Goal: Find specific page/section: Find specific page/section

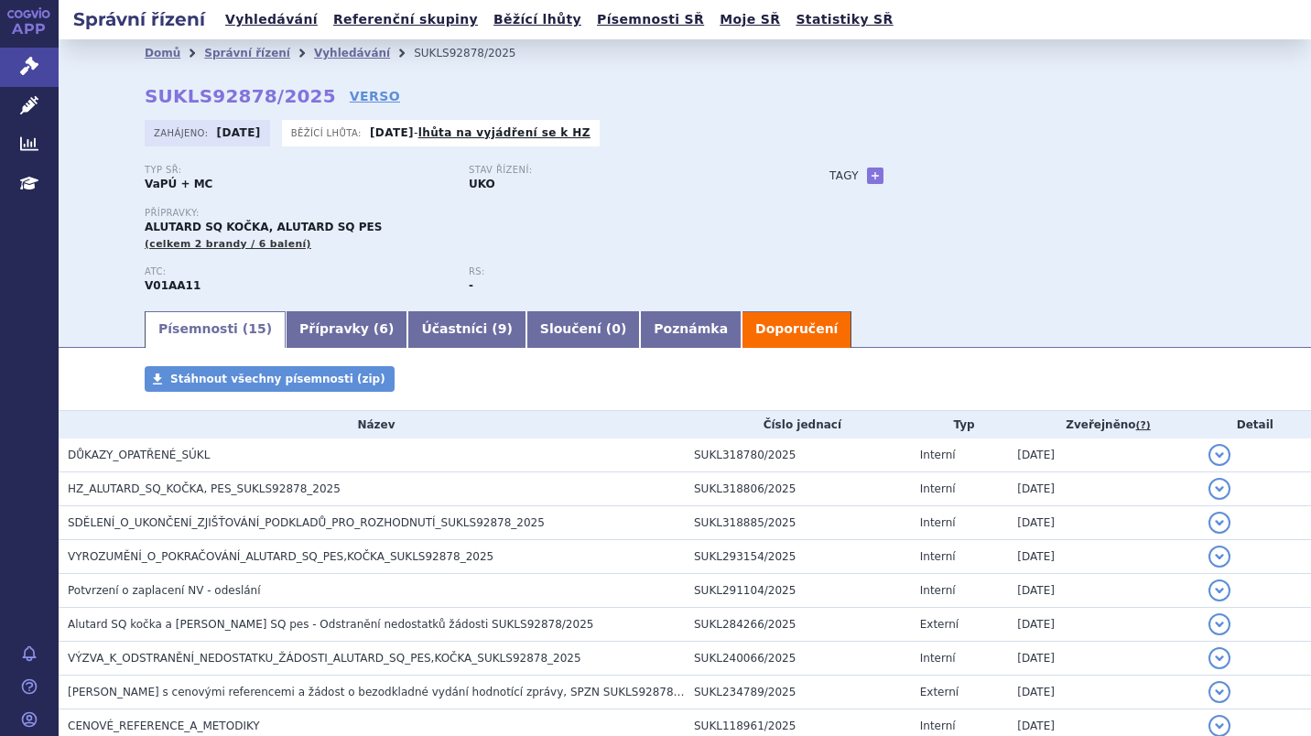
scroll to position [65, 0]
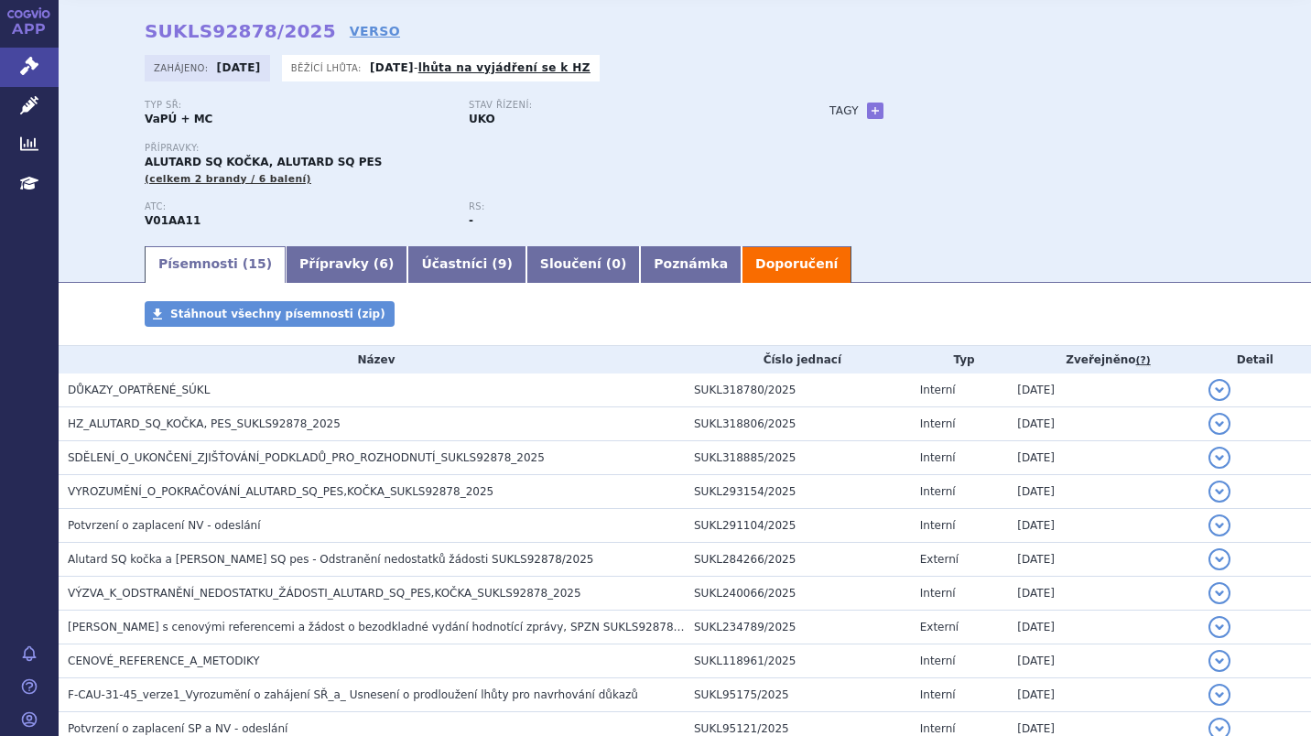
click at [350, 30] on link "VERSO" at bounding box center [375, 31] width 50 height 18
click at [350, 35] on link "VERSO" at bounding box center [375, 31] width 50 height 18
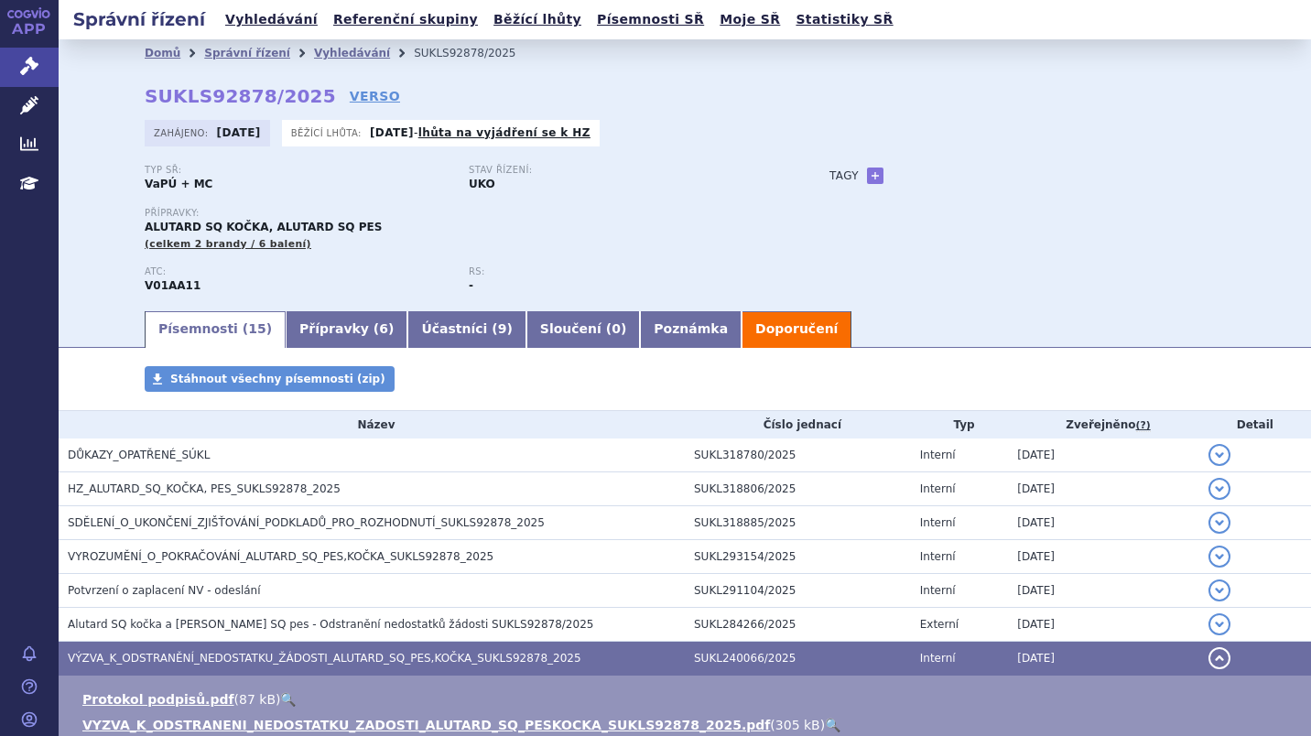
scroll to position [484, 0]
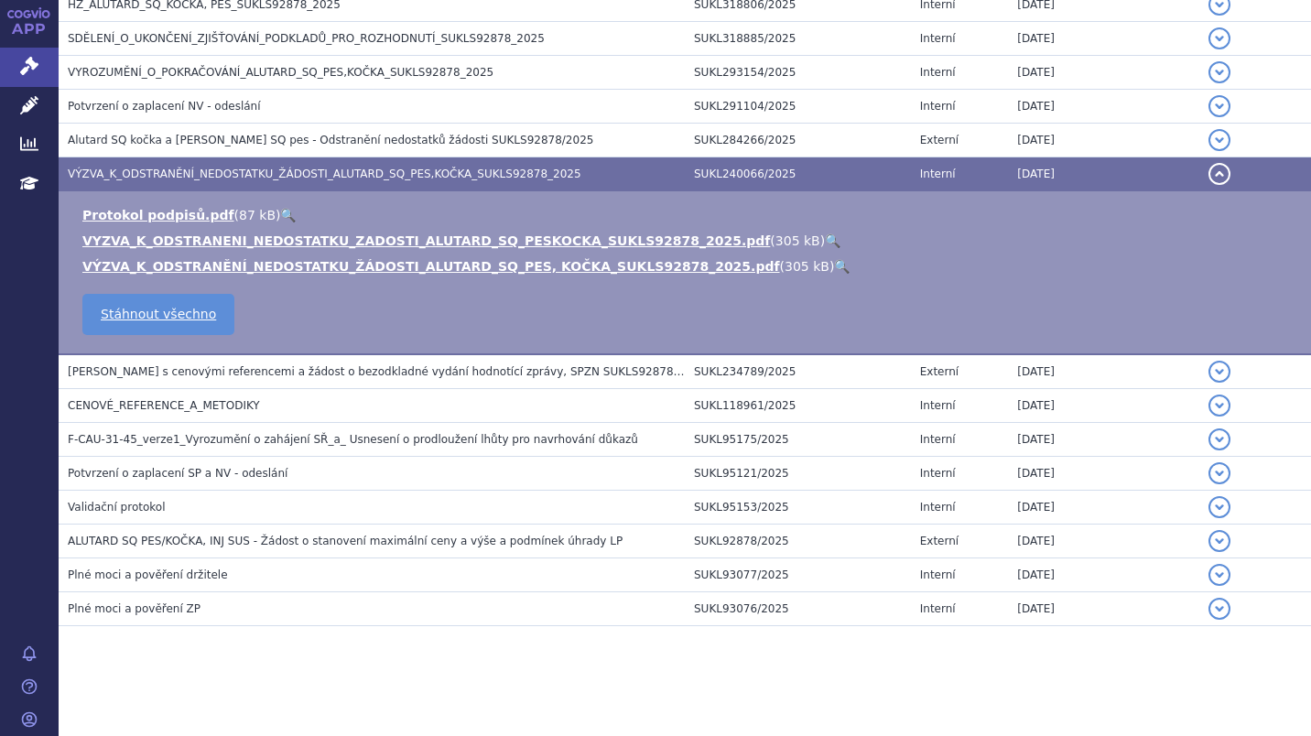
click at [1208, 171] on button "detail" at bounding box center [1219, 174] width 22 height 22
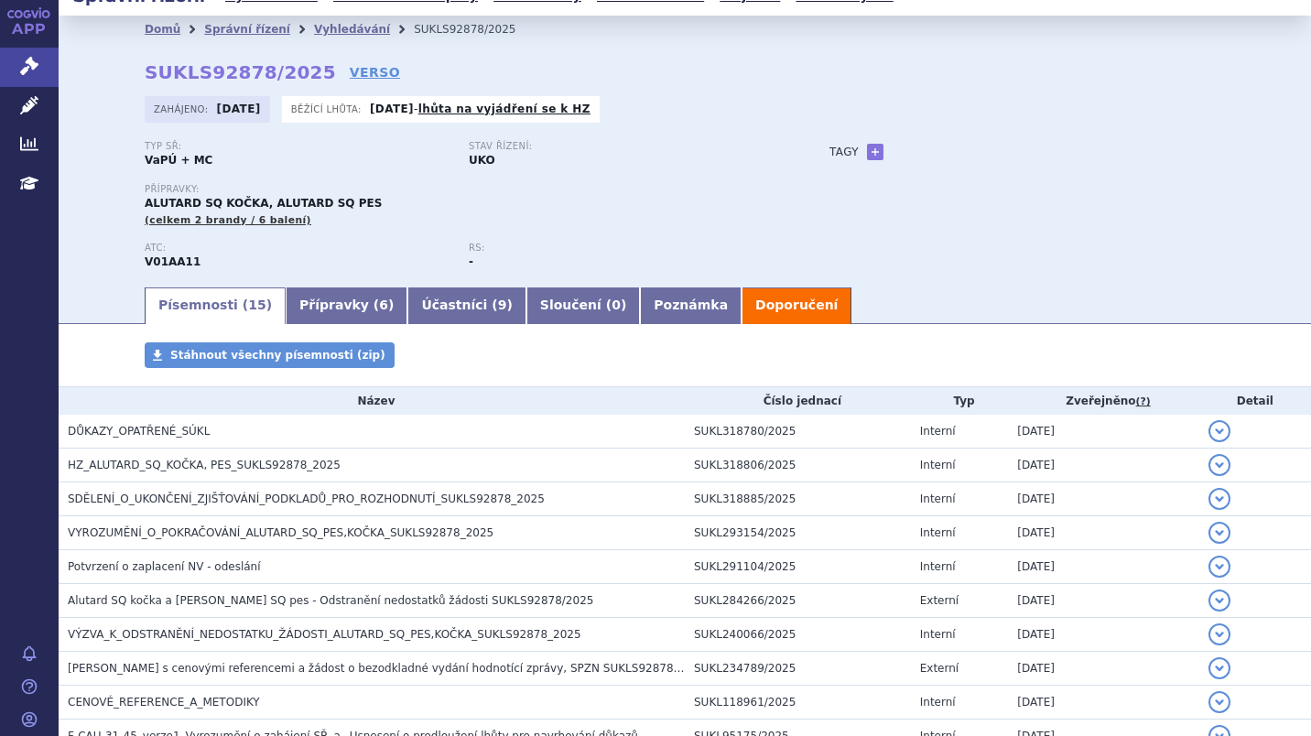
scroll to position [22, 0]
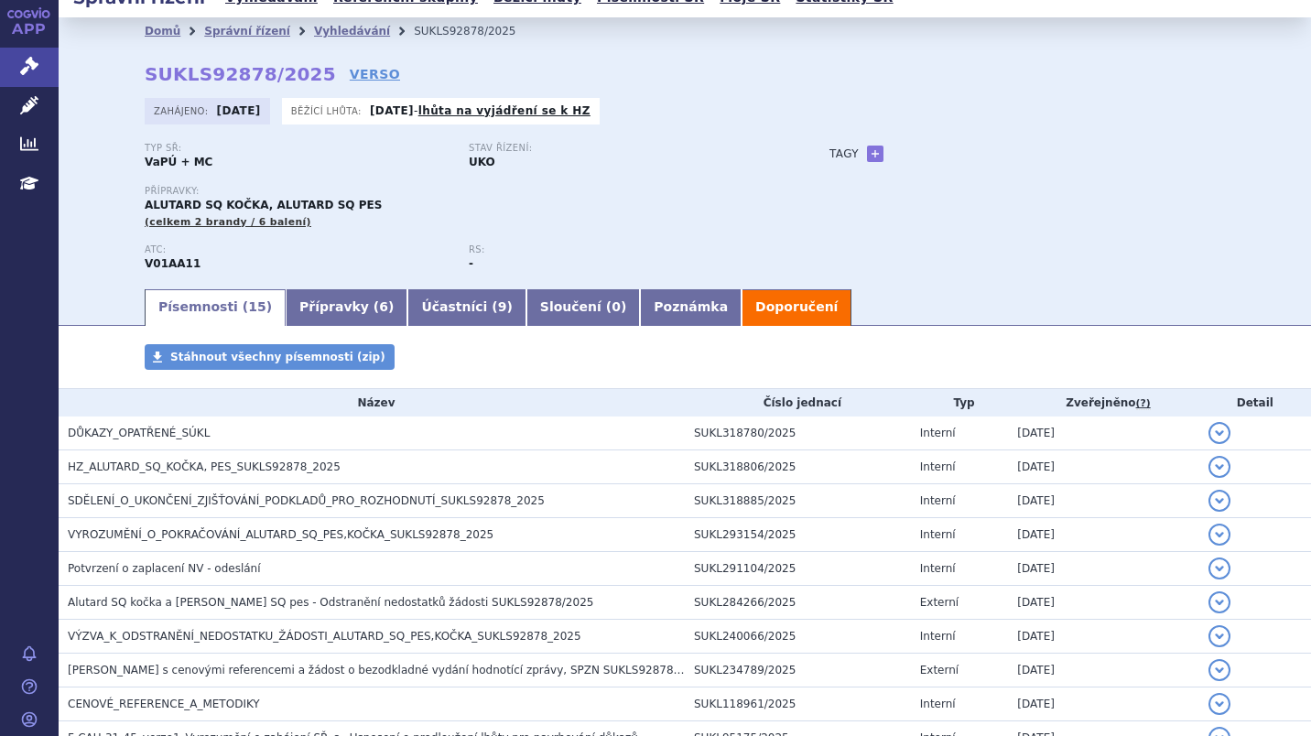
click at [350, 79] on link "VERSO" at bounding box center [375, 74] width 50 height 18
